Goal: Task Accomplishment & Management: Use online tool/utility

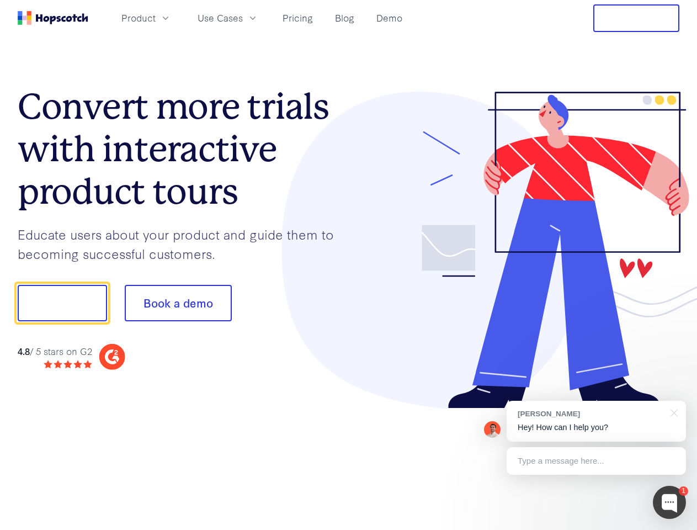
click at [349, 265] on div at bounding box center [514, 250] width 331 height 317
click at [156, 18] on span "Product" at bounding box center [138, 18] width 34 height 14
click at [243, 18] on span "Use Cases" at bounding box center [220, 18] width 45 height 14
click at [637, 18] on button "Free Trial" at bounding box center [637, 18] width 86 height 28
click at [62, 303] on button "Show me!" at bounding box center [62, 303] width 89 height 36
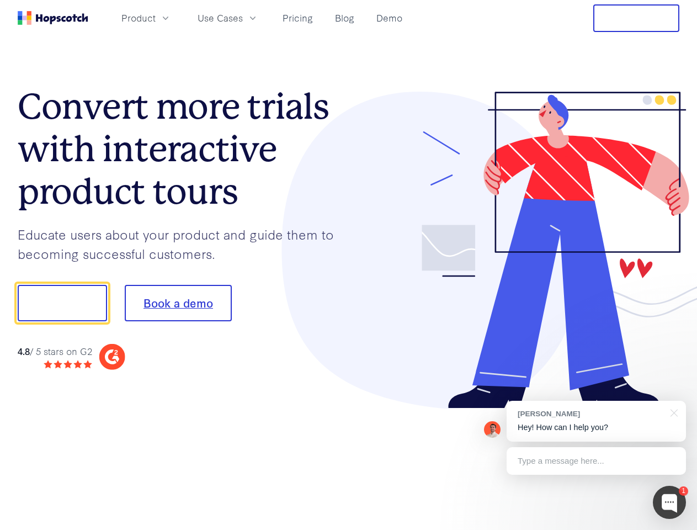
click at [178, 303] on button "Book a demo" at bounding box center [178, 303] width 107 height 36
click at [670, 502] on div at bounding box center [669, 502] width 33 height 33
click at [596, 421] on div "[PERSON_NAME] Hey! How can I help you?" at bounding box center [596, 421] width 179 height 41
click at [672, 529] on div "1 [PERSON_NAME] Hey! How can I help you? Type a message here... Free live chat …" at bounding box center [348, 530] width 697 height 0
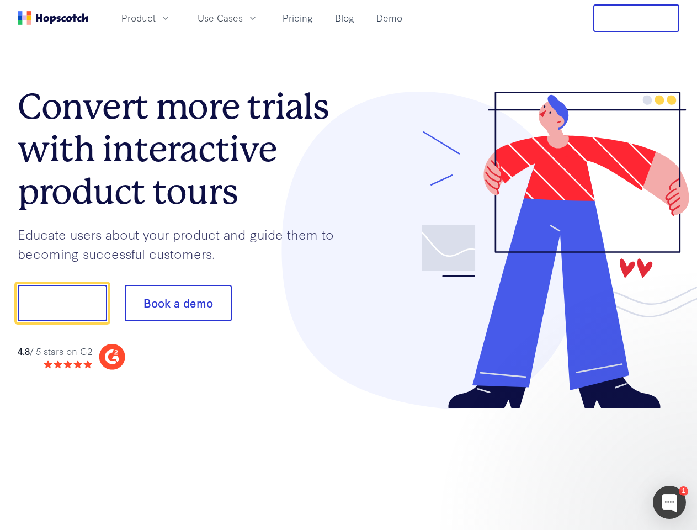
click at [596, 461] on div at bounding box center [582, 376] width 207 height 220
